Goal: Transaction & Acquisition: Purchase product/service

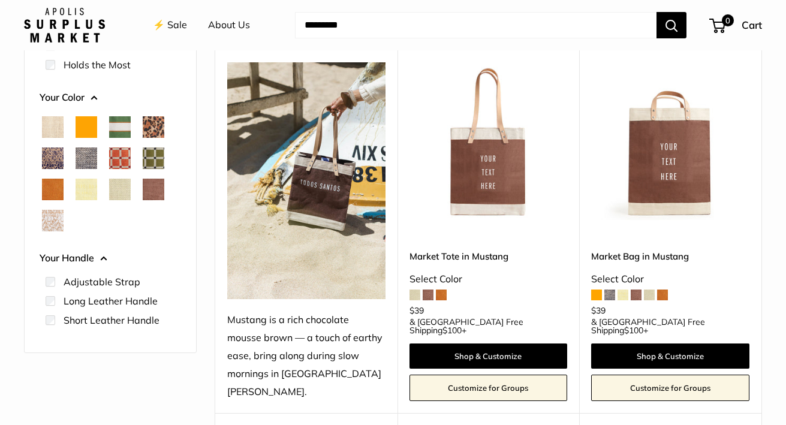
scroll to position [154, 0]
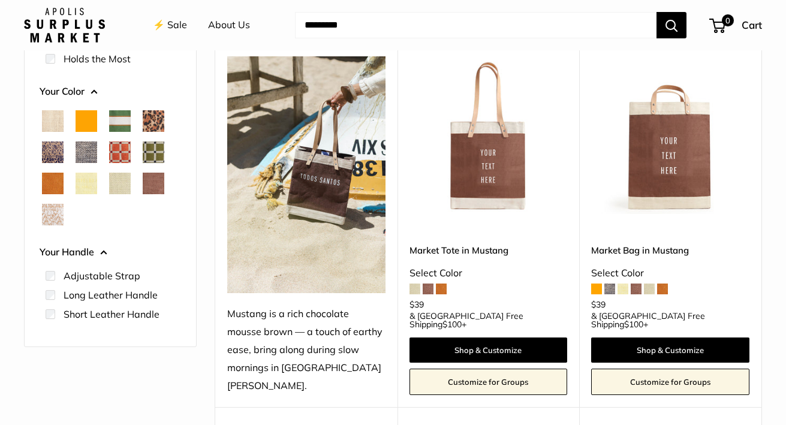
click at [50, 152] on span "Blue Porcelain" at bounding box center [53, 153] width 22 height 22
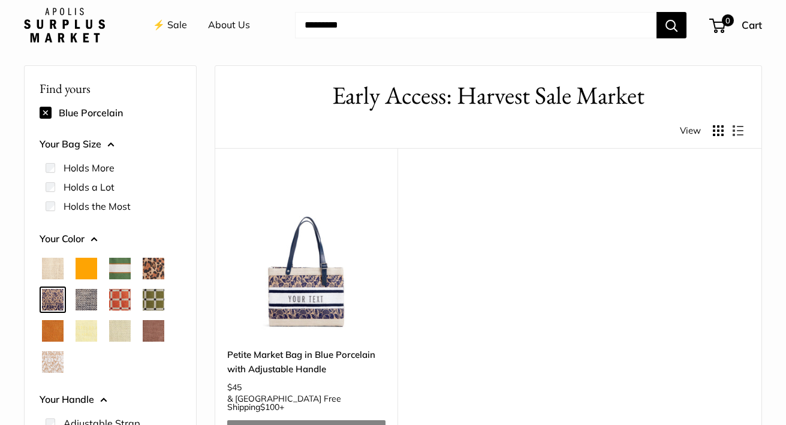
click at [49, 268] on span "Natural" at bounding box center [53, 269] width 22 height 22
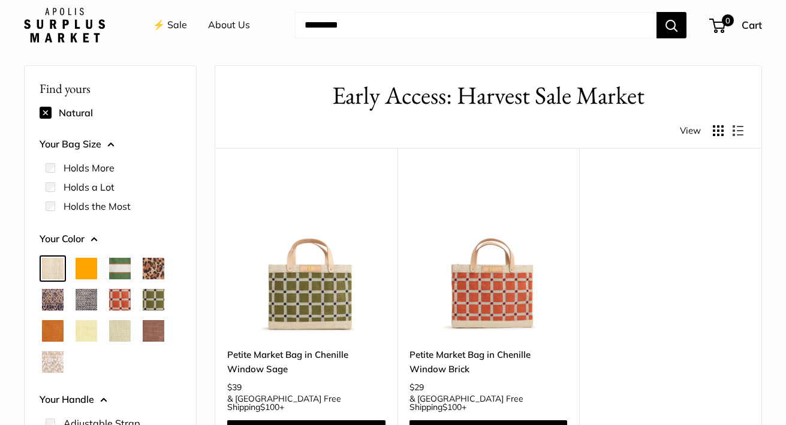
click at [151, 270] on span "Cheetah" at bounding box center [154, 269] width 22 height 22
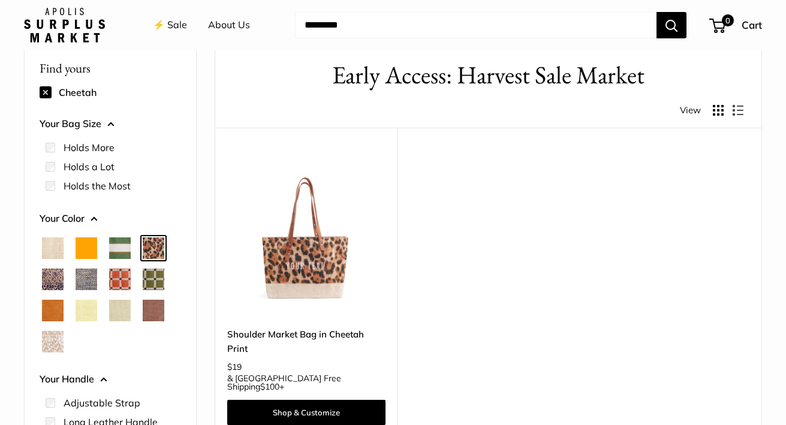
scroll to position [69, 0]
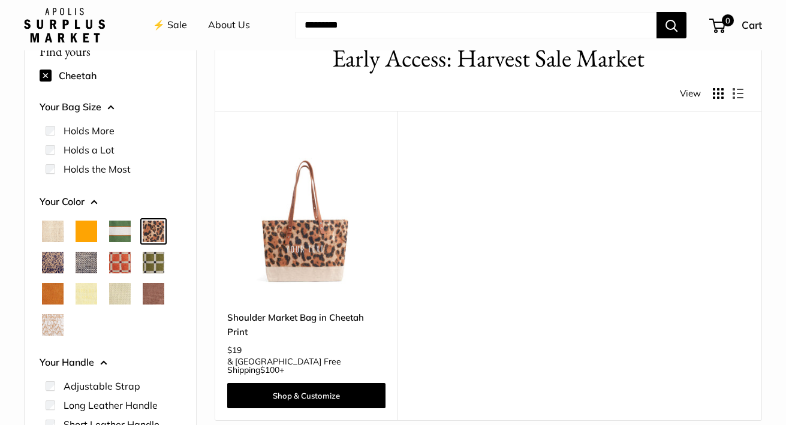
click at [149, 289] on span "Mustang" at bounding box center [154, 294] width 22 height 22
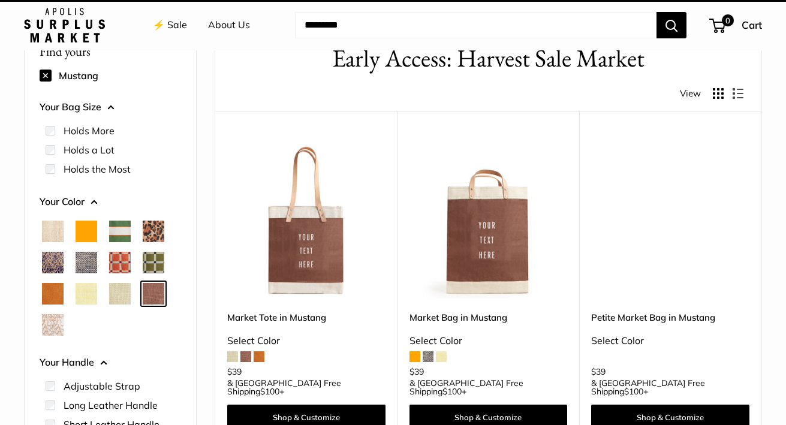
scroll to position [32, 0]
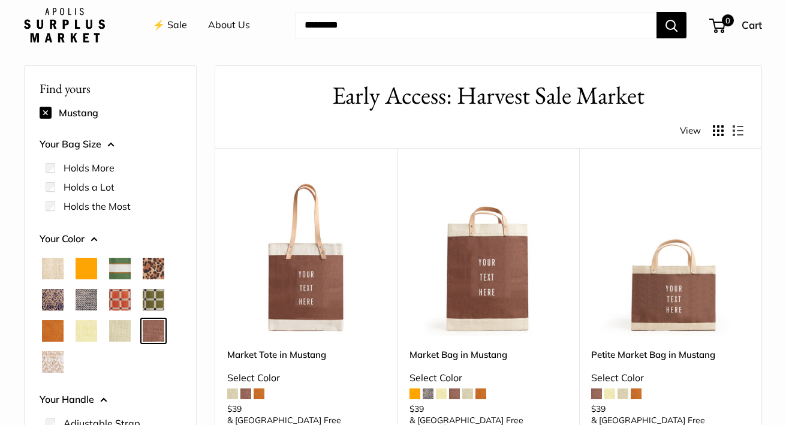
click at [118, 327] on span "Mint Sorbet" at bounding box center [120, 331] width 22 height 22
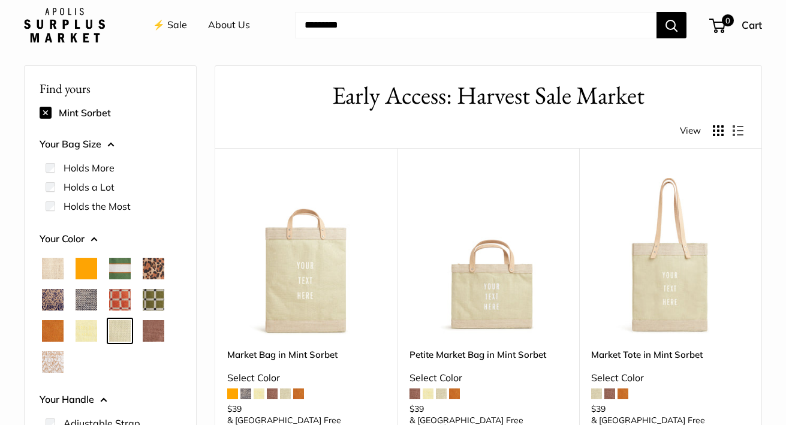
click at [92, 334] on span "Daisy" at bounding box center [87, 331] width 22 height 22
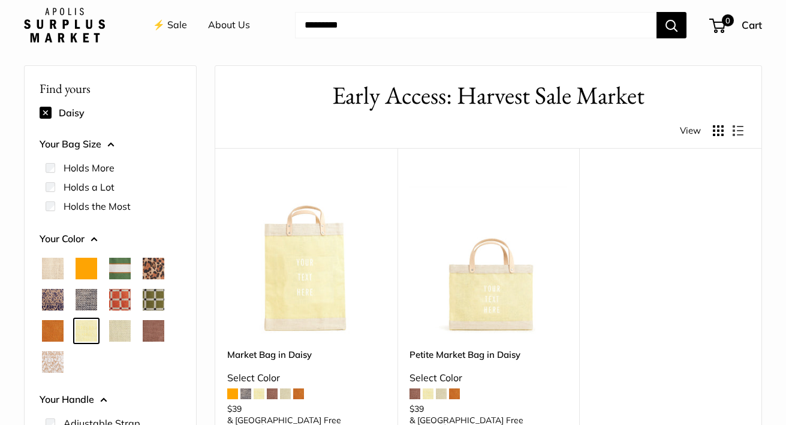
click at [56, 330] on span "Cognac" at bounding box center [53, 331] width 22 height 22
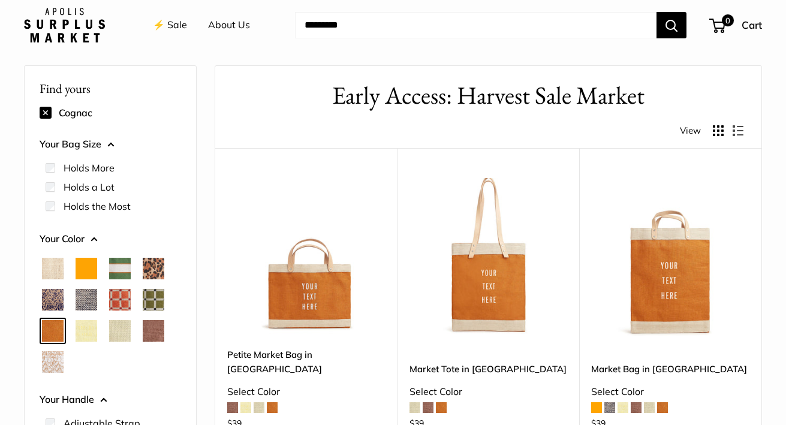
click at [56, 362] on span "White Porcelain" at bounding box center [53, 362] width 22 height 22
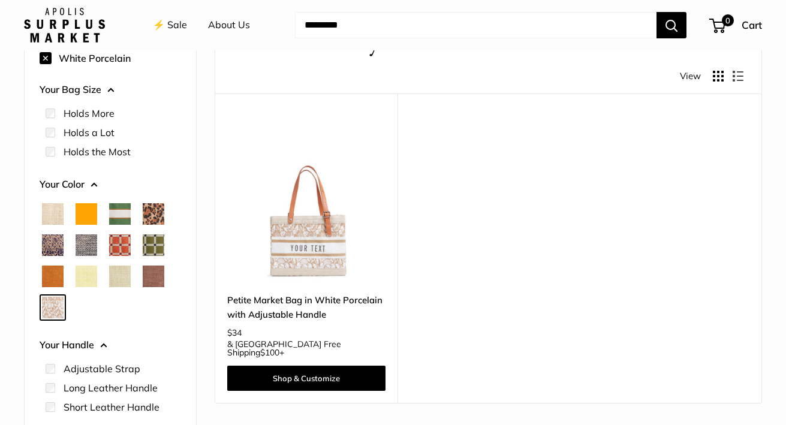
scroll to position [87, 0]
click at [149, 218] on span "Cheetah" at bounding box center [154, 214] width 22 height 22
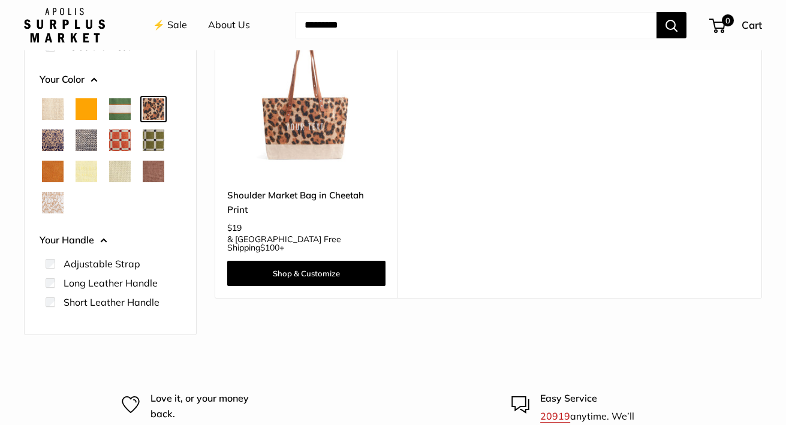
scroll to position [192, 0]
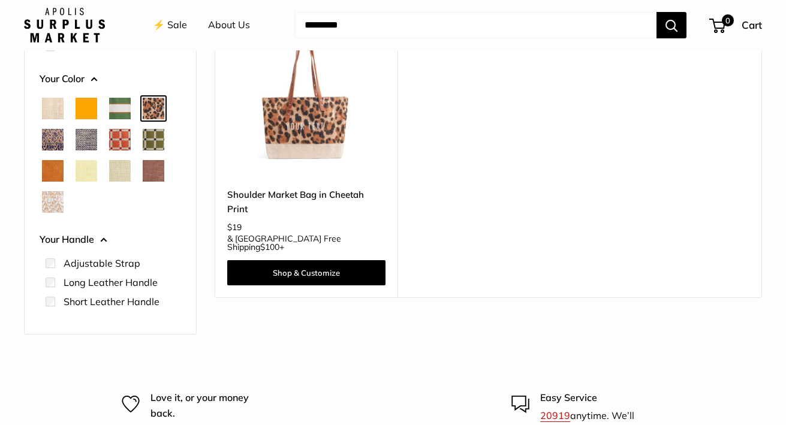
click at [0, 0] on img at bounding box center [0, 0] width 0 height 0
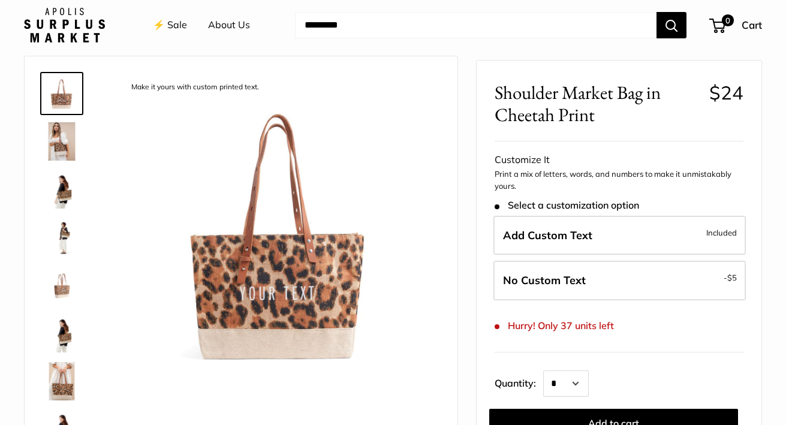
scroll to position [41, 0]
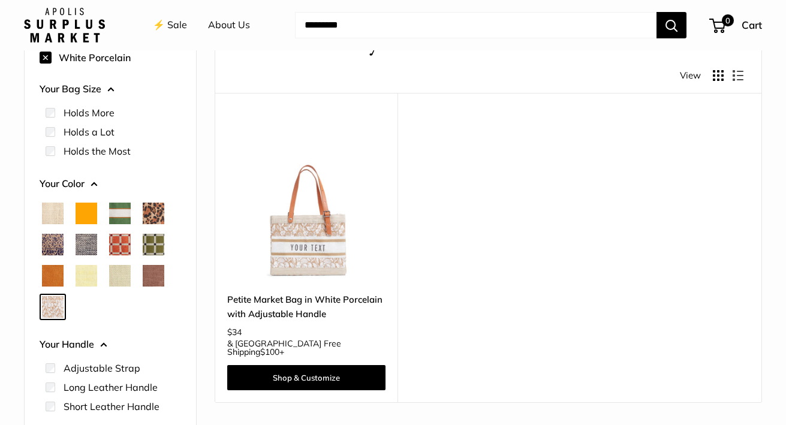
click at [159, 271] on span "Mustang" at bounding box center [154, 276] width 22 height 22
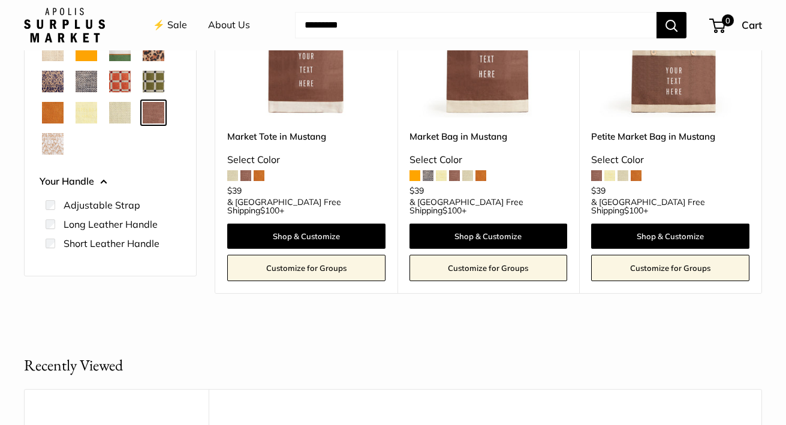
scroll to position [183, 0]
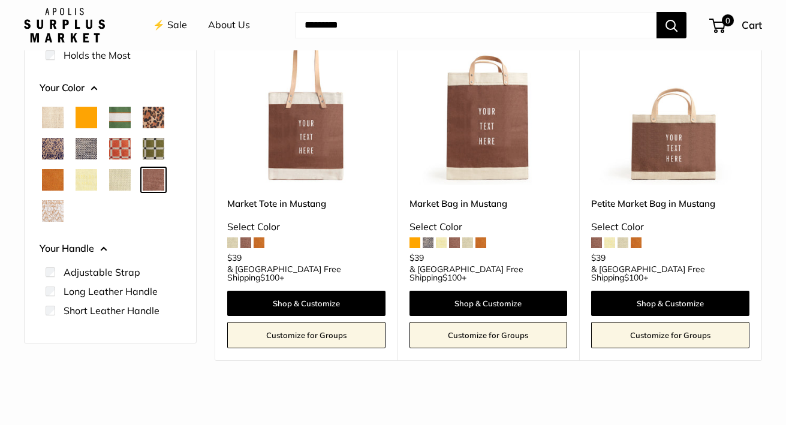
click at [0, 0] on img at bounding box center [0, 0] width 0 height 0
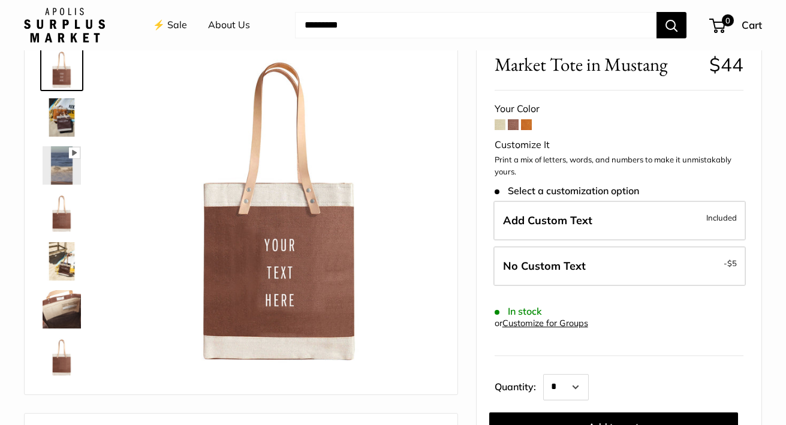
scroll to position [94, 0]
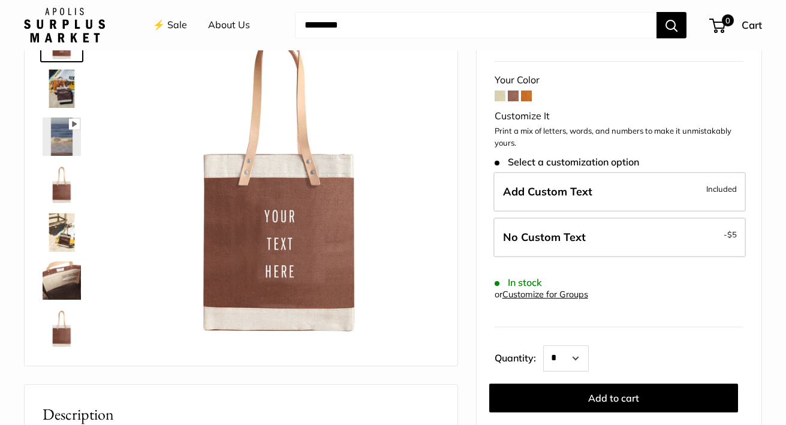
click at [74, 95] on img at bounding box center [62, 89] width 38 height 38
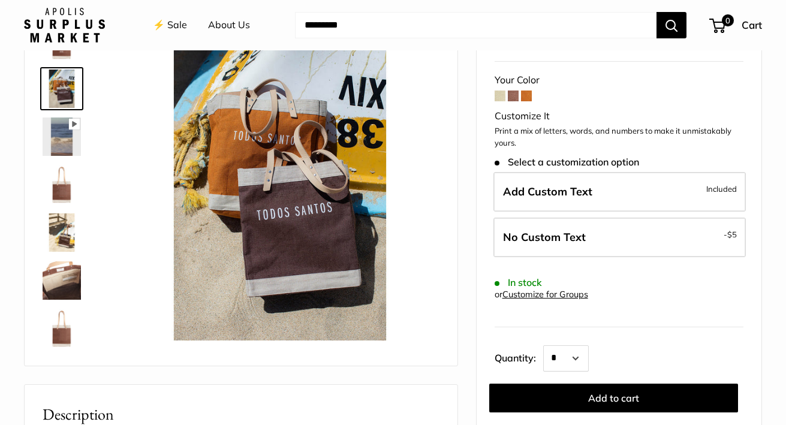
click at [54, 199] on img at bounding box center [62, 184] width 38 height 38
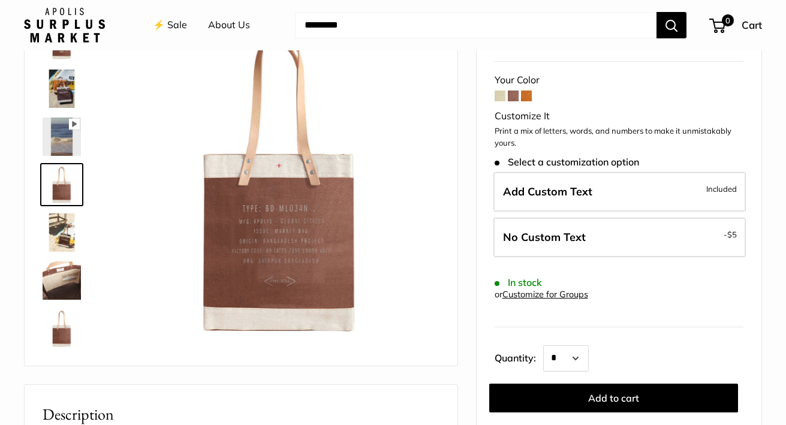
click at [58, 228] on img at bounding box center [62, 232] width 38 height 38
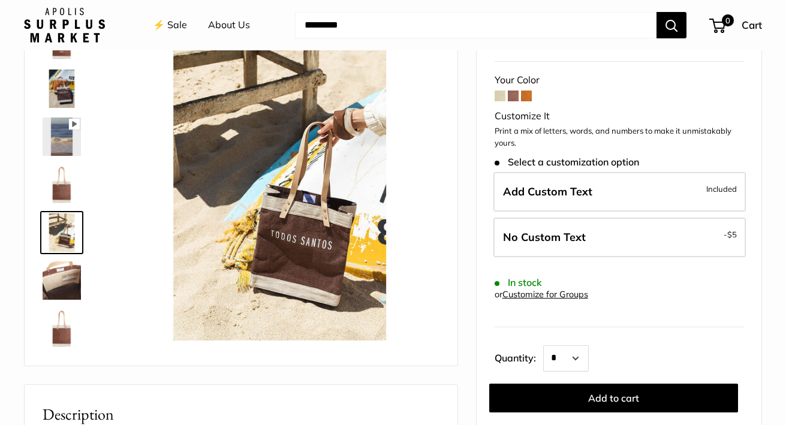
click at [60, 282] on img at bounding box center [62, 280] width 38 height 38
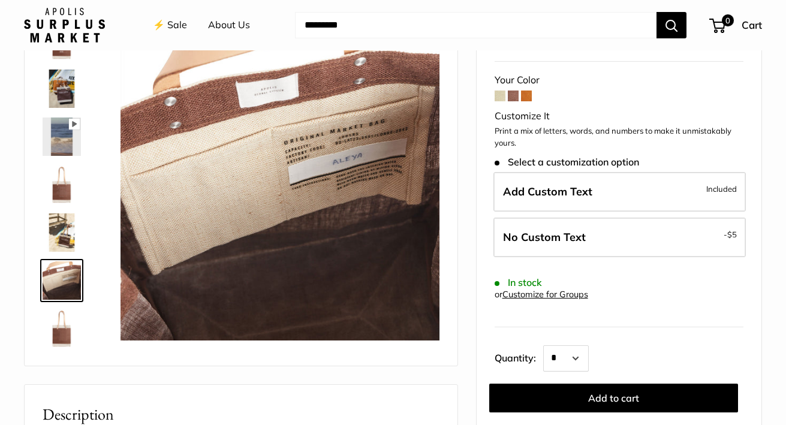
click at [56, 337] on img at bounding box center [62, 328] width 38 height 38
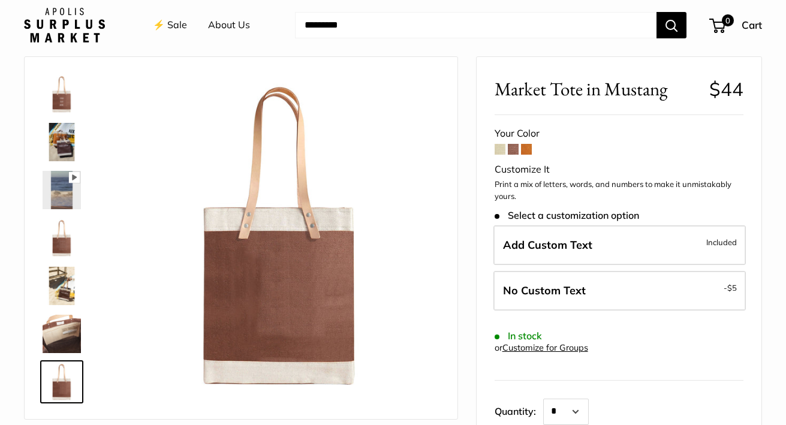
scroll to position [41, 0]
click at [55, 133] on img at bounding box center [62, 142] width 38 height 38
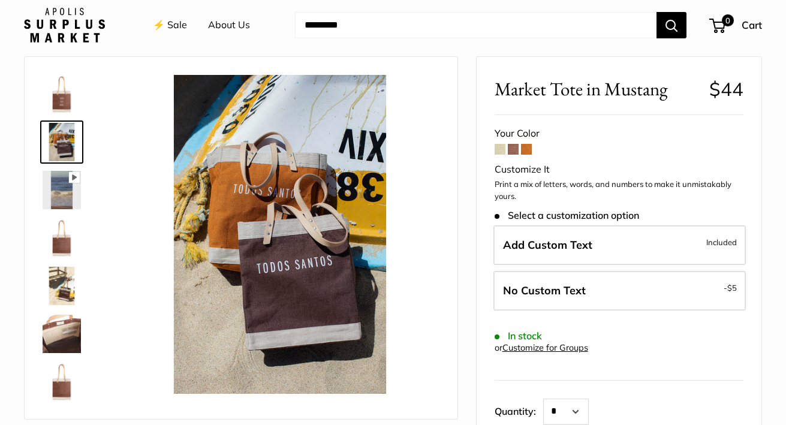
click at [59, 233] on img at bounding box center [62, 238] width 38 height 38
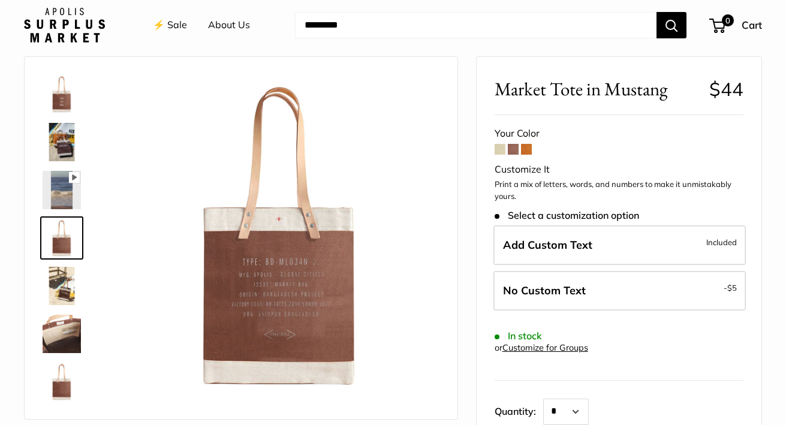
click at [59, 285] on img at bounding box center [62, 286] width 38 height 38
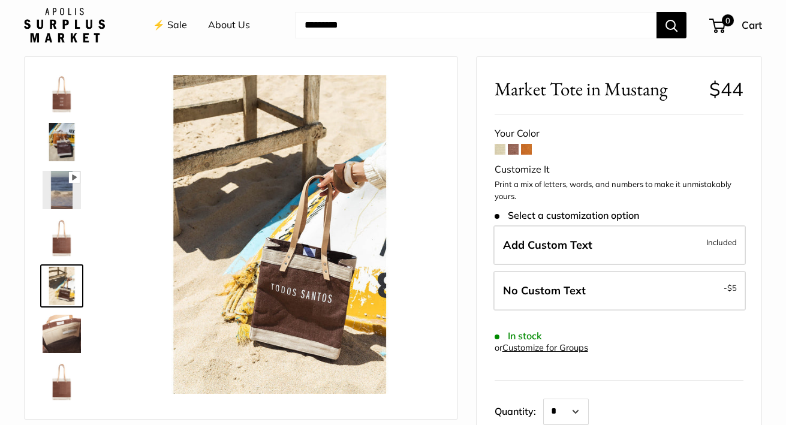
click at [62, 339] on img at bounding box center [62, 334] width 38 height 38
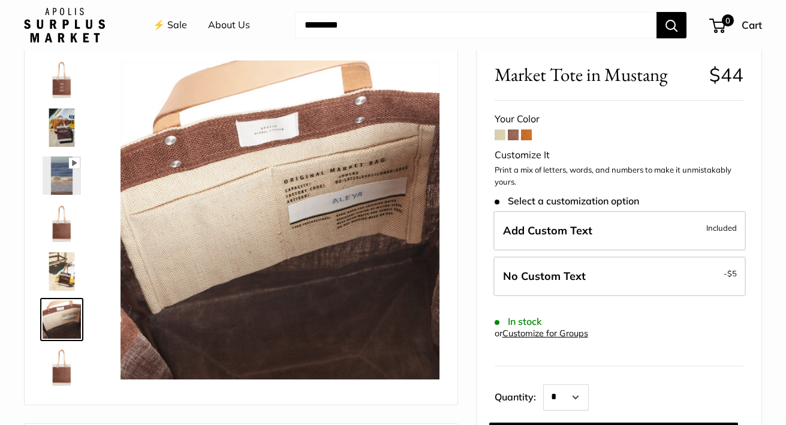
scroll to position [58, 0]
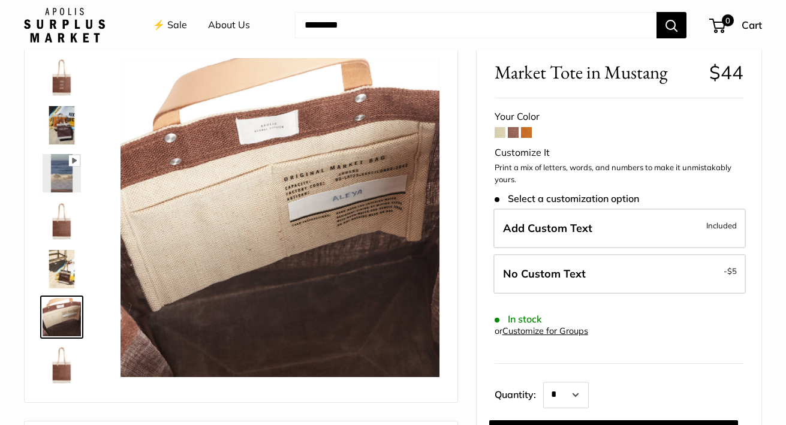
click at [60, 360] on img at bounding box center [62, 365] width 38 height 38
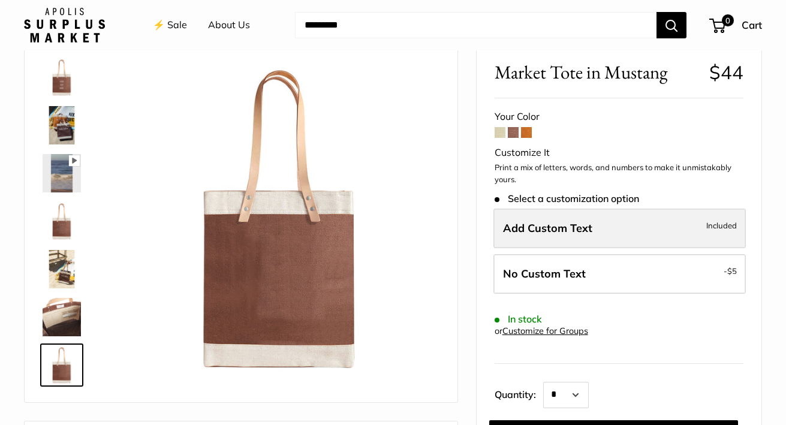
click at [538, 221] on span "Add Custom Text" at bounding box center [547, 228] width 89 height 14
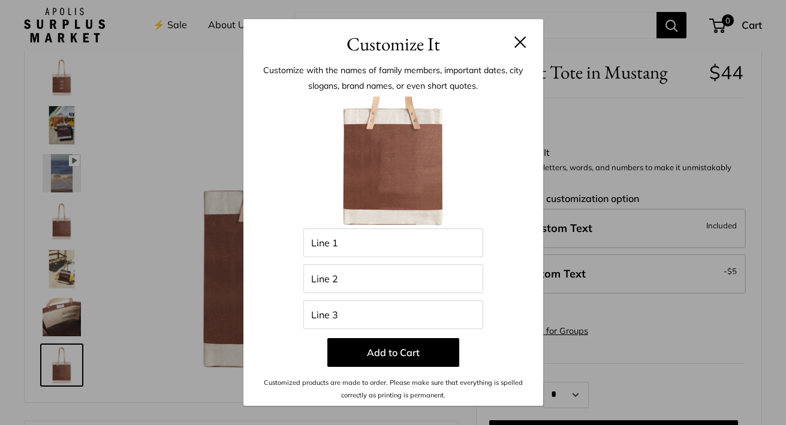
click at [608, 138] on div "Customize It Customize with the names of family members, important dates, city …" at bounding box center [393, 212] width 786 height 425
